Goal: Information Seeking & Learning: Learn about a topic

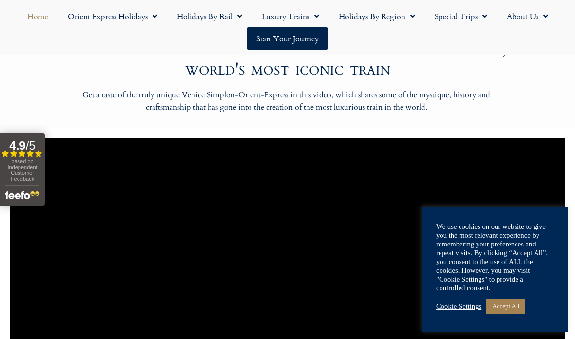
scroll to position [642, 0]
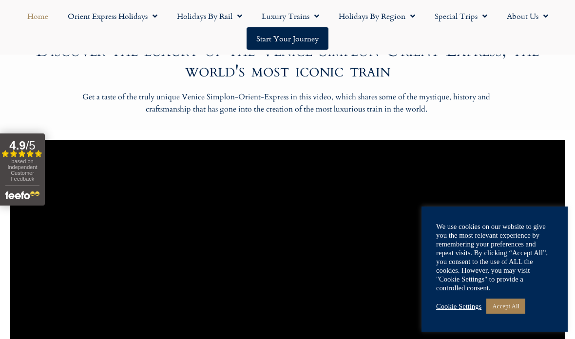
click at [475, 20] on link "Special Trips" at bounding box center [461, 16] width 72 height 22
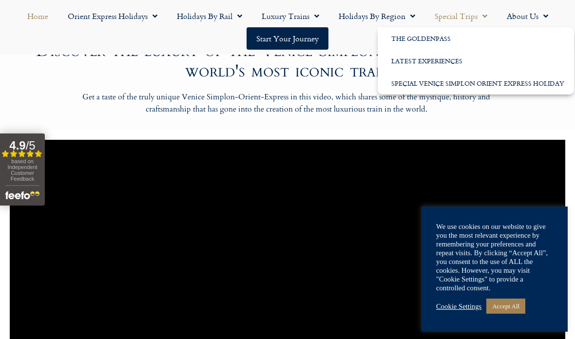
click at [204, 19] on link "Holidays by Rail" at bounding box center [209, 16] width 85 height 22
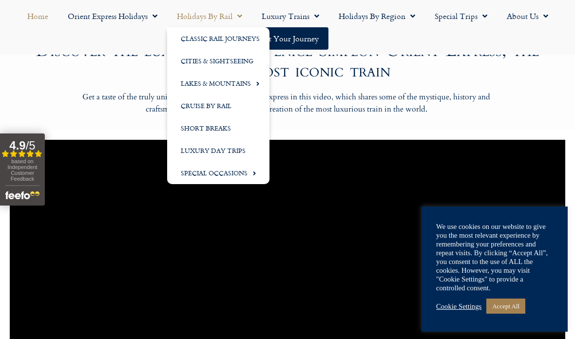
click at [197, 127] on link "Short Breaks" at bounding box center [218, 128] width 102 height 22
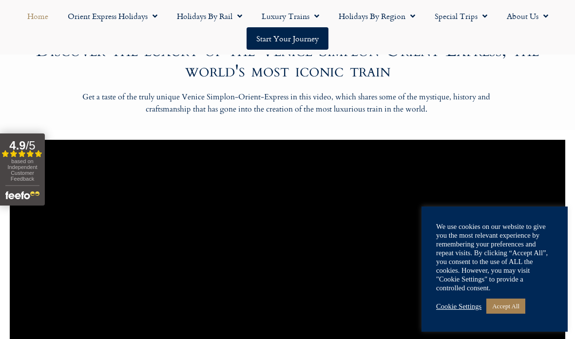
click at [201, 16] on link "Holidays by Rail" at bounding box center [209, 16] width 85 height 22
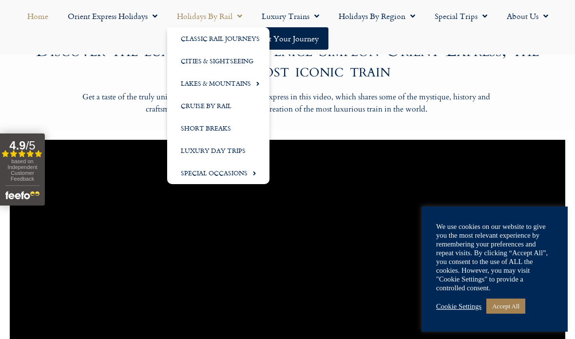
click at [203, 60] on link "Cities & Sightseeing" at bounding box center [218, 61] width 102 height 22
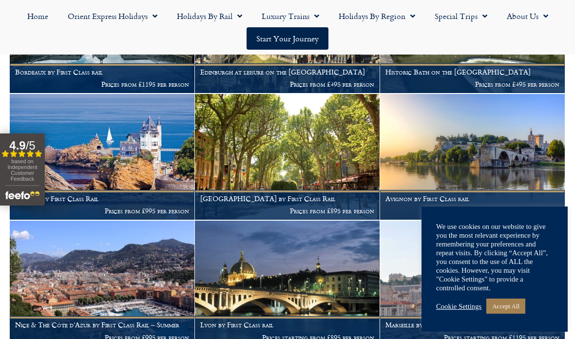
scroll to position [1053, 0]
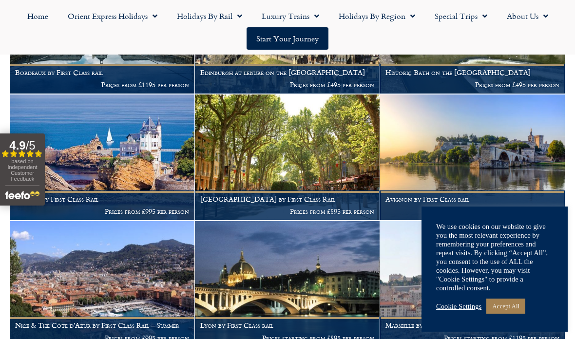
click at [215, 16] on link "Holidays by Rail" at bounding box center [209, 16] width 85 height 22
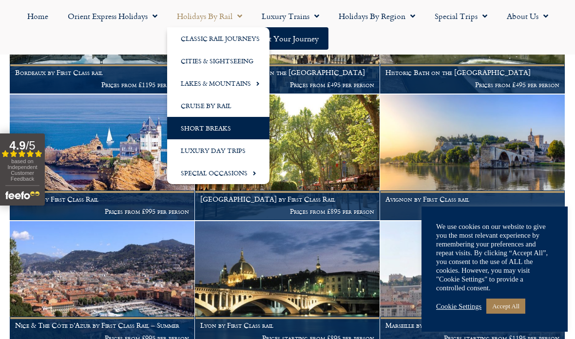
click at [200, 57] on link "Cities & Sightseeing" at bounding box center [218, 61] width 102 height 22
click at [190, 122] on link "Short Breaks" at bounding box center [218, 128] width 102 height 22
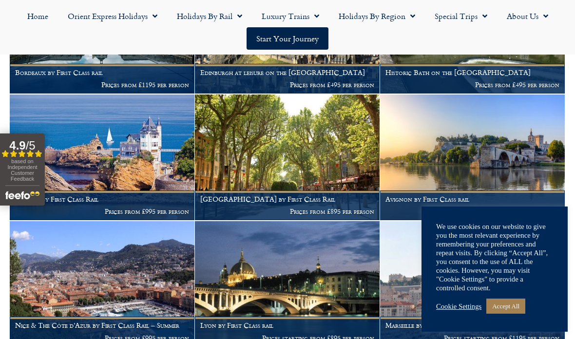
click at [190, 16] on link "Holidays by Rail" at bounding box center [209, 16] width 85 height 22
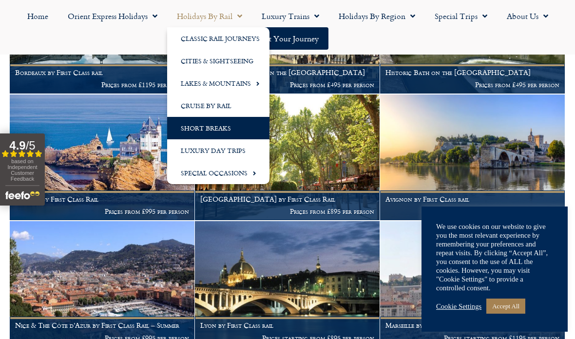
click at [211, 18] on link "Holidays by Rail" at bounding box center [209, 16] width 85 height 22
click at [206, 60] on link "Cities & Sightseeing" at bounding box center [218, 61] width 102 height 22
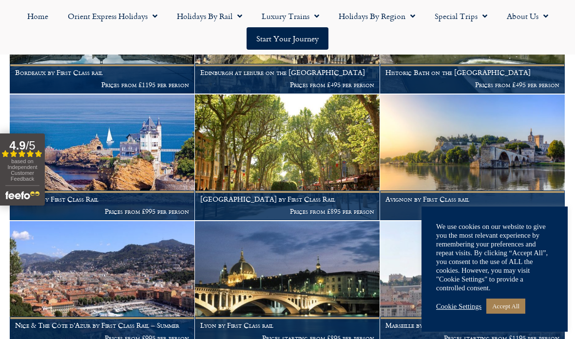
click at [210, 69] on h1 "Edinburgh at leisure on the Northern Belle" at bounding box center [287, 73] width 174 height 8
click at [192, 13] on link "Holidays by Rail" at bounding box center [209, 16] width 85 height 22
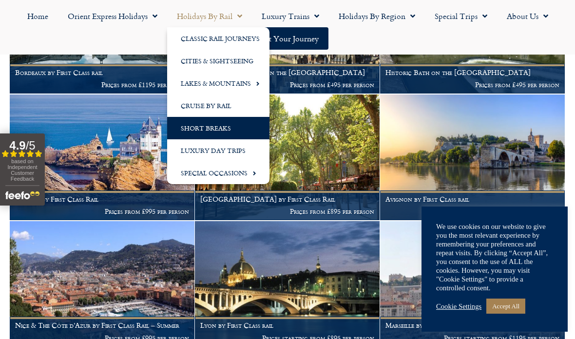
click at [195, 19] on link "Holidays by Rail" at bounding box center [209, 16] width 85 height 22
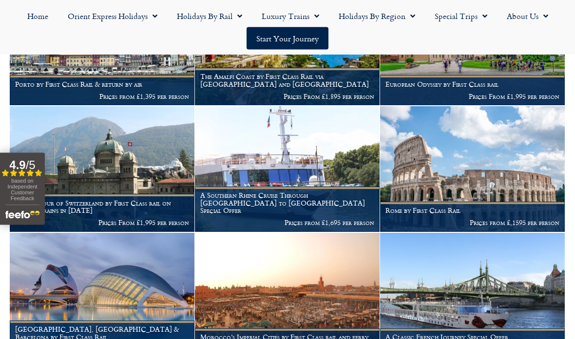
scroll to position [713, 0]
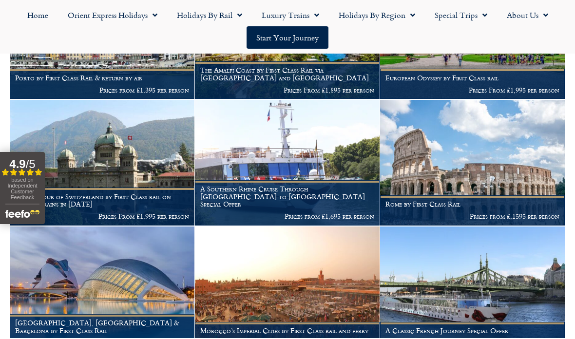
click at [81, 281] on img at bounding box center [102, 290] width 185 height 126
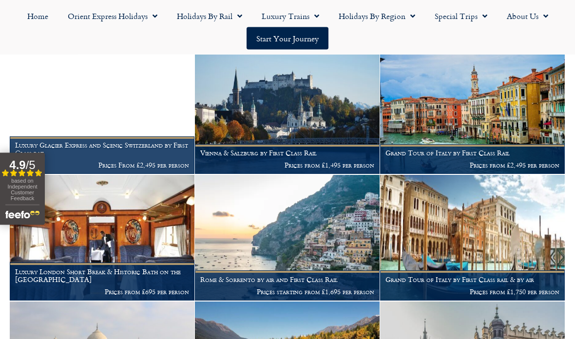
scroll to position [1524, 0]
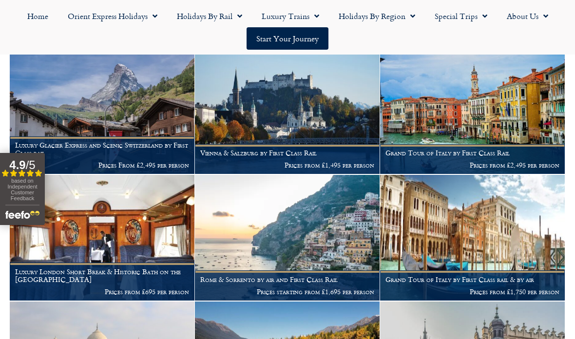
click at [238, 233] on img at bounding box center [287, 238] width 185 height 126
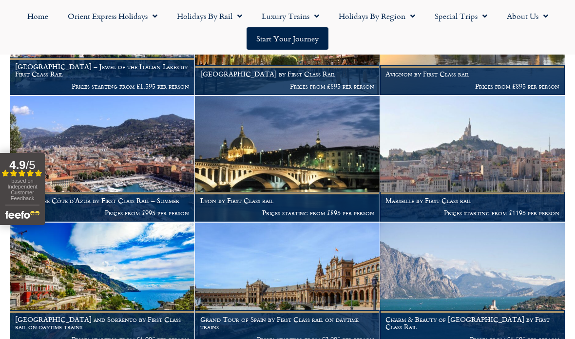
scroll to position [2745, 0]
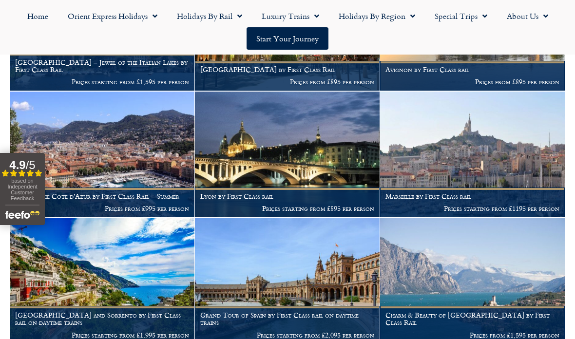
click at [70, 272] on img at bounding box center [102, 281] width 185 height 126
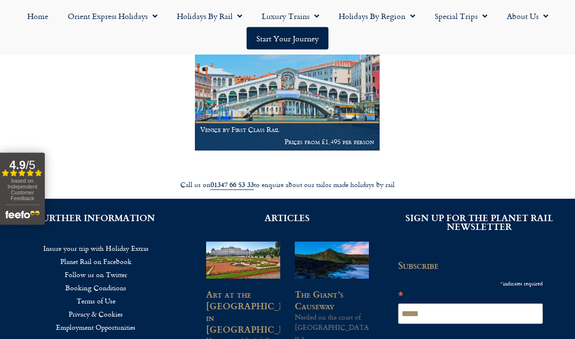
scroll to position [3320, 0]
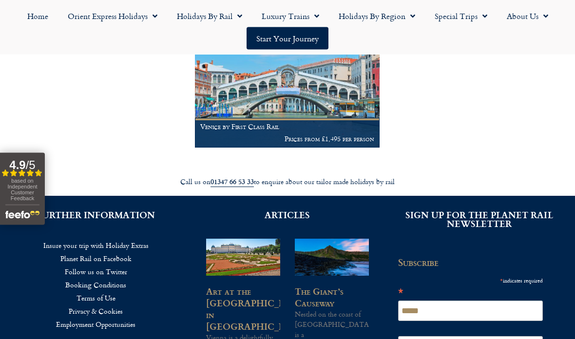
click at [312, 285] on link "The Giant’s Causeway" at bounding box center [319, 297] width 49 height 25
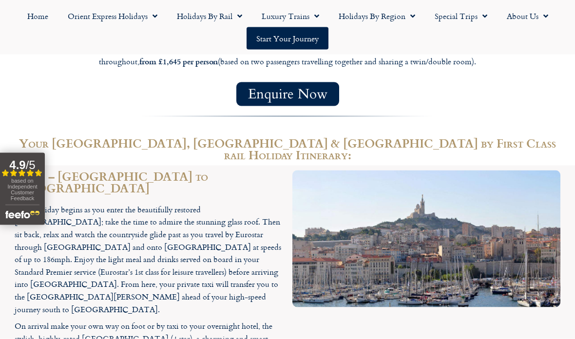
scroll to position [1026, 0]
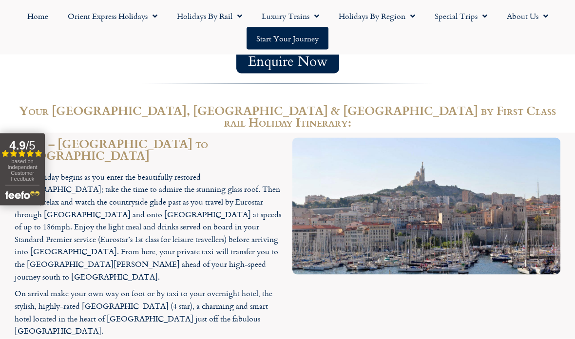
click at [41, 168] on button "4.9 / 5 Filled star Filled star Filled star Filled star Partial star based on I…" at bounding box center [22, 169] width 45 height 72
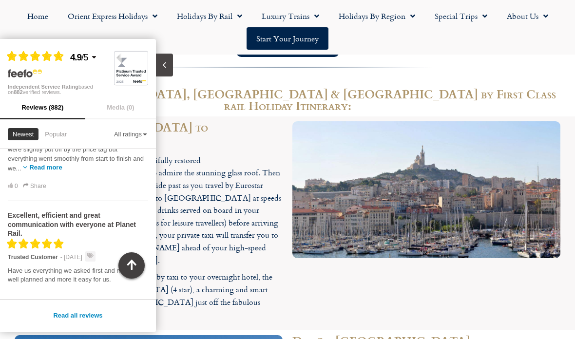
scroll to position [221, 0]
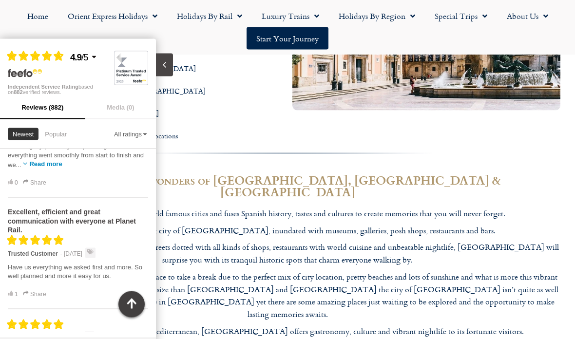
click at [164, 62] on icon "Close slideout" at bounding box center [164, 64] width 9 height 9
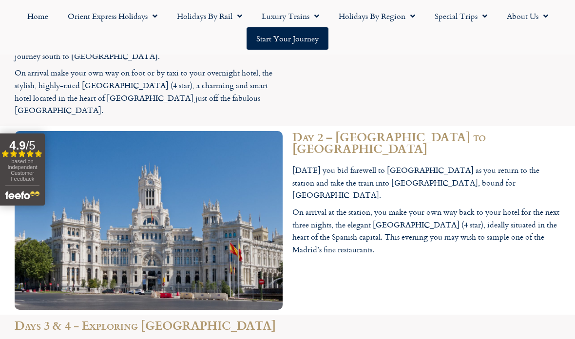
scroll to position [1277, 0]
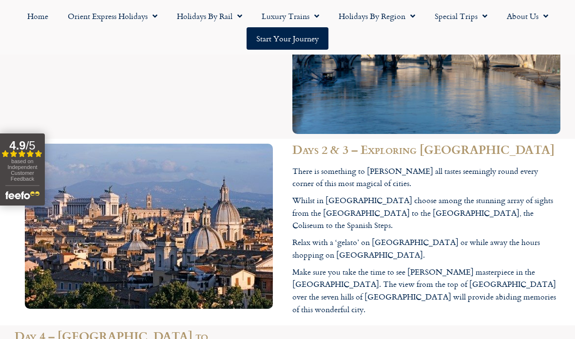
scroll to position [1083, 0]
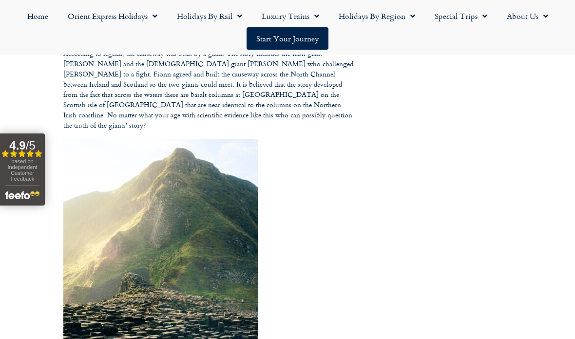
scroll to position [747, 0]
click at [381, 14] on link "Holidays by Region" at bounding box center [377, 16] width 96 height 22
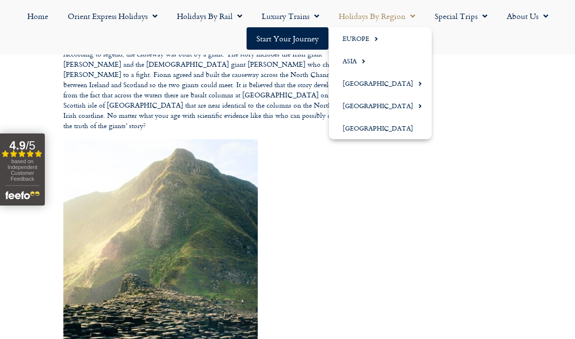
click at [352, 39] on link "Europe" at bounding box center [380, 38] width 103 height 22
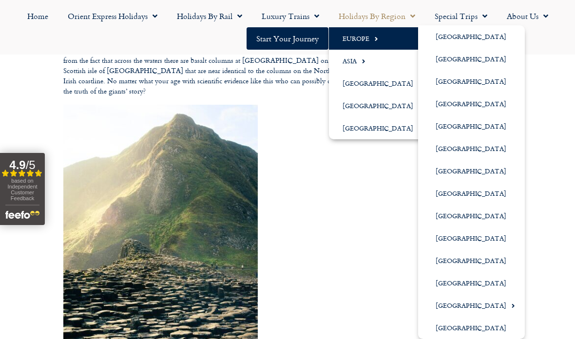
scroll to position [779, 0]
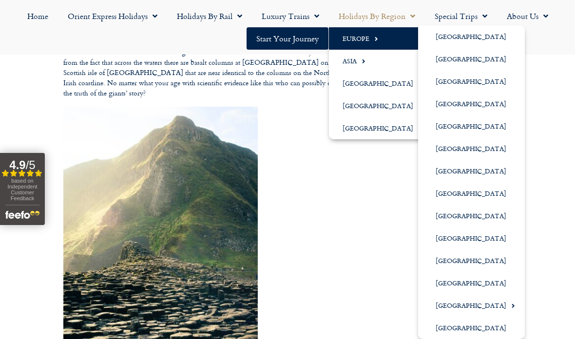
click at [454, 330] on link "[GEOGRAPHIC_DATA]" at bounding box center [471, 328] width 107 height 22
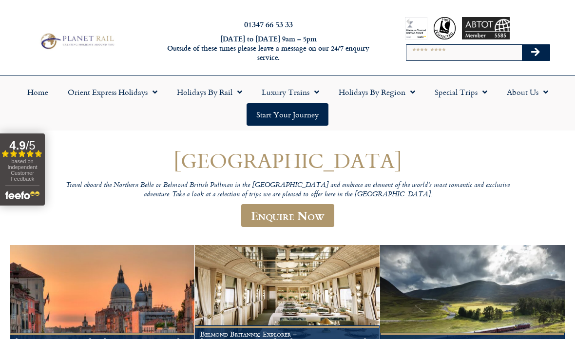
click at [386, 88] on link "Holidays by Region" at bounding box center [377, 92] width 96 height 22
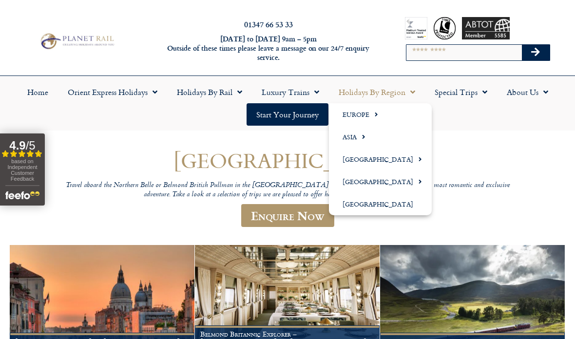
click at [356, 116] on link "Europe" at bounding box center [380, 114] width 103 height 22
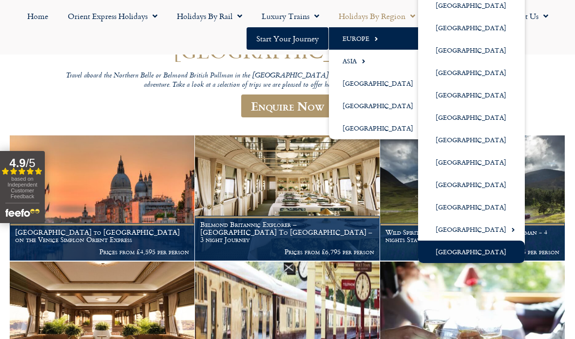
scroll to position [105, 0]
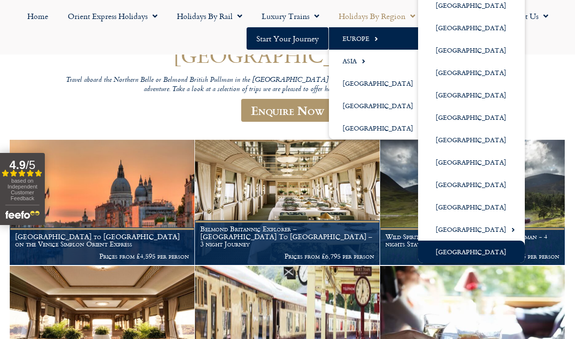
click at [459, 225] on link "[GEOGRAPHIC_DATA]" at bounding box center [471, 229] width 107 height 22
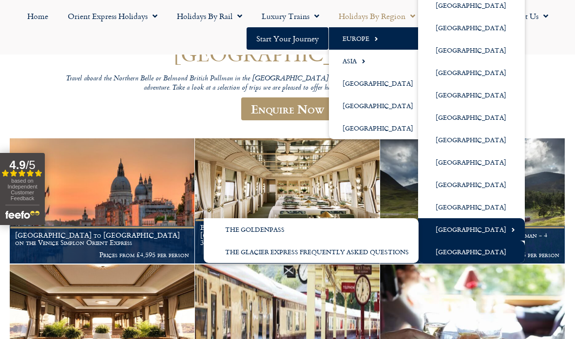
scroll to position [111, 0]
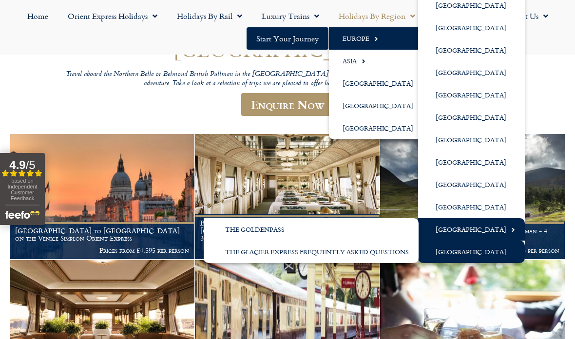
click at [437, 188] on link "[GEOGRAPHIC_DATA]" at bounding box center [471, 184] width 107 height 22
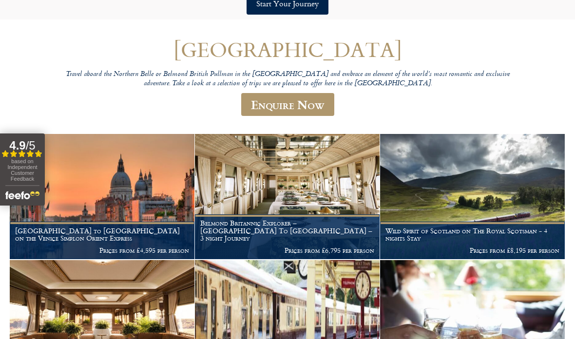
scroll to position [150, 0]
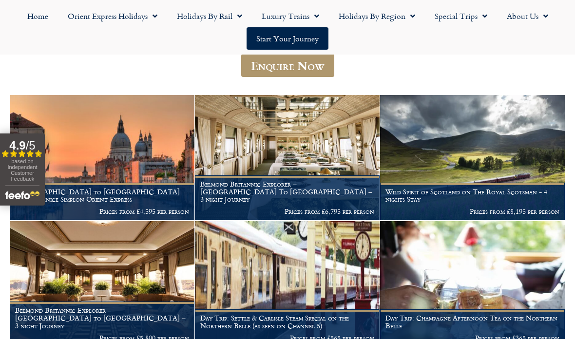
click at [373, 21] on link "Holidays by Region" at bounding box center [377, 16] width 96 height 22
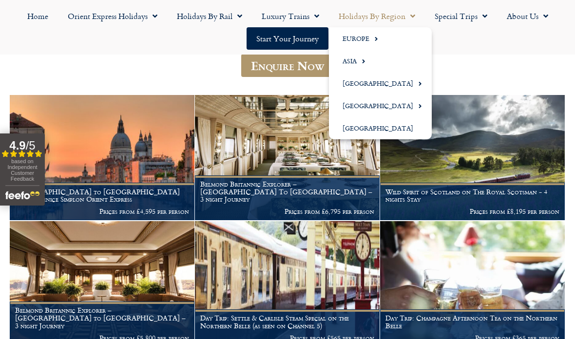
click at [354, 39] on link "Europe" at bounding box center [380, 38] width 103 height 22
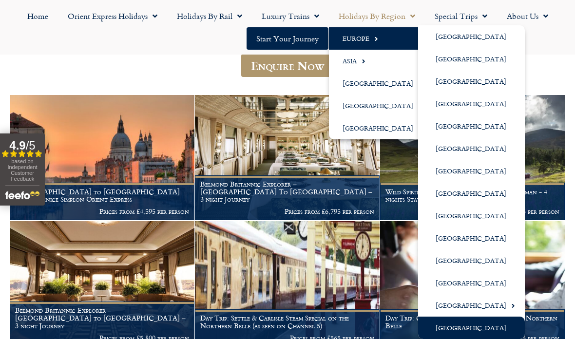
click at [444, 234] on link "[GEOGRAPHIC_DATA]" at bounding box center [471, 238] width 107 height 22
